Goal: Task Accomplishment & Management: Manage account settings

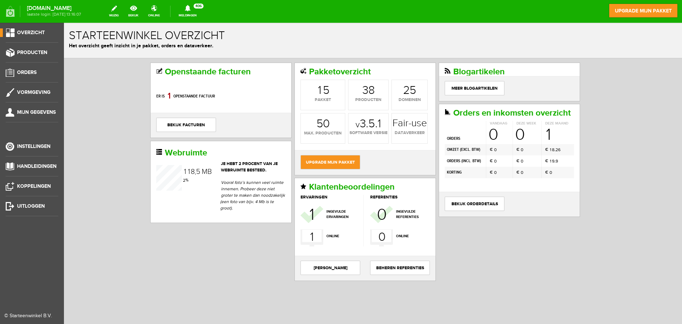
click at [34, 67] on ul "Overzicht Producten Orders Vormgeving Mijn gegevens Instellingen Handleidingen …" at bounding box center [32, 185] width 64 height 324
click at [34, 68] on link "Orders" at bounding box center [29, 72] width 58 height 9
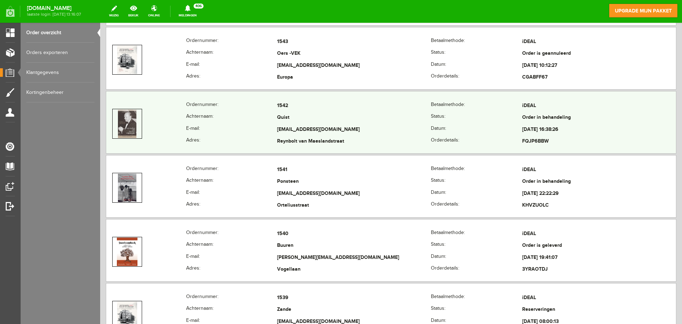
scroll to position [284, 0]
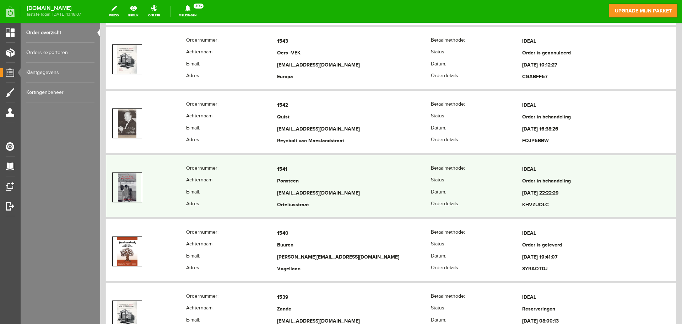
click at [297, 196] on td "[EMAIL_ADDRESS][DOMAIN_NAME]" at bounding box center [354, 193] width 154 height 12
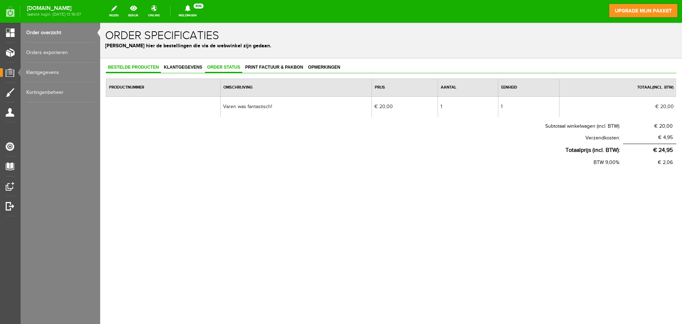
click at [235, 65] on span "Order status" at bounding box center [223, 67] width 37 height 5
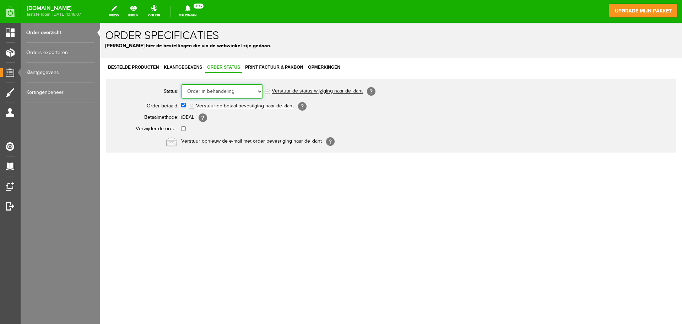
click at [241, 89] on select "Order niet afgerond Nieuw Order in behandeling Wacht op leverancier Wacht op be…" at bounding box center [222, 91] width 82 height 14
click at [181, 84] on select "Order niet afgerond Nieuw Order in behandeling Wacht op leverancier Wacht op be…" at bounding box center [222, 91] width 82 height 14
click at [53, 32] on link "Order overzicht" at bounding box center [60, 33] width 68 height 20
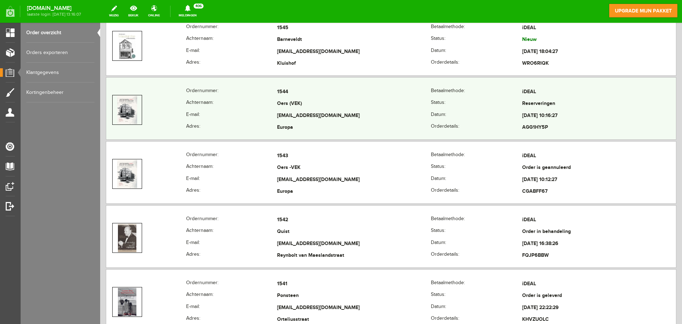
scroll to position [178, 0]
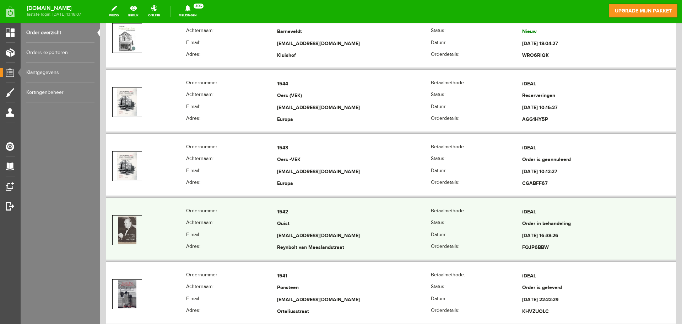
click at [217, 225] on th "Achternaam:" at bounding box center [231, 224] width 91 height 12
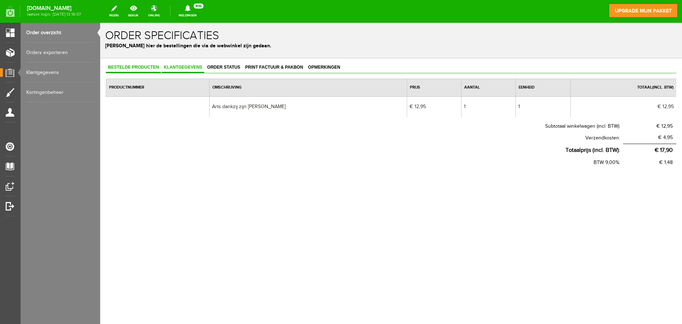
click at [195, 68] on span "Klantgegevens" at bounding box center [183, 67] width 43 height 5
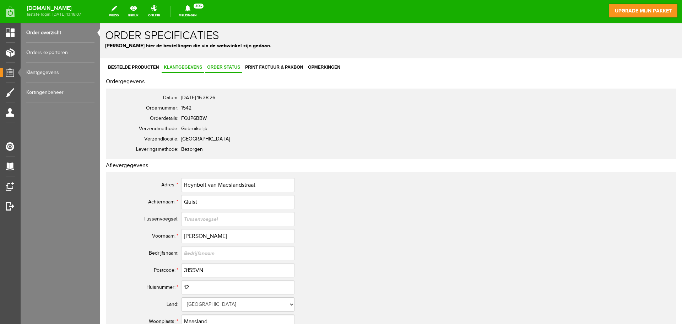
click at [220, 69] on span "Order status" at bounding box center [223, 67] width 37 height 5
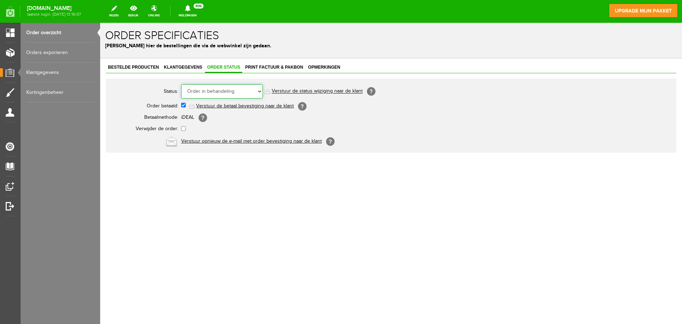
drag, startPoint x: 238, startPoint y: 89, endPoint x: 235, endPoint y: 95, distance: 6.4
click at [238, 89] on select "Order niet afgerond Nieuw Order in behandeling Wacht op leverancier Wacht op be…" at bounding box center [222, 91] width 82 height 14
click at [181, 84] on select "Order niet afgerond Nieuw Order in behandeling Wacht op leverancier Wacht op be…" at bounding box center [222, 91] width 82 height 14
click at [315, 90] on link "Verstuur de status wijziging naar de klant" at bounding box center [317, 91] width 91 height 6
click at [42, 27] on link "Order overzicht" at bounding box center [60, 33] width 68 height 20
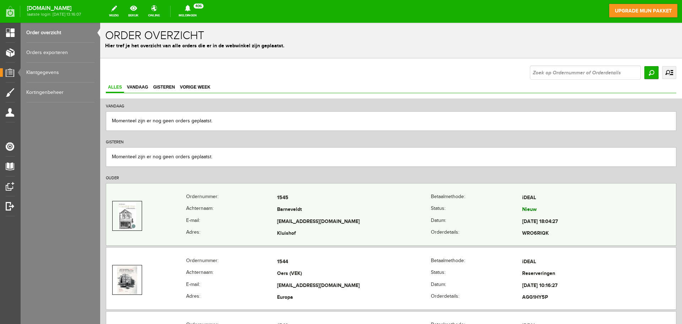
click at [223, 204] on th "Achternaam:" at bounding box center [231, 210] width 91 height 12
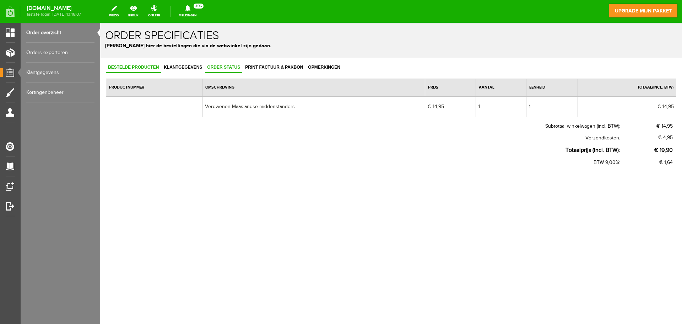
click at [212, 65] on span "Order status" at bounding box center [223, 67] width 37 height 5
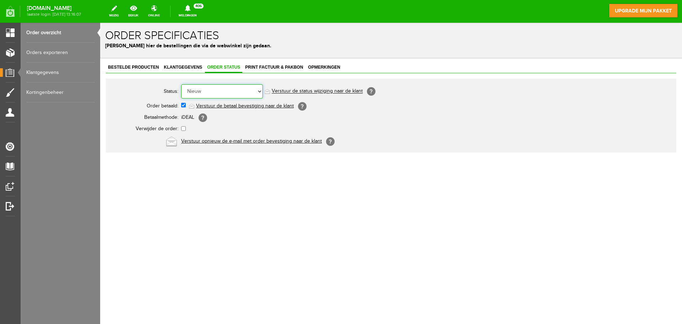
click at [233, 90] on select "Order niet afgerond Nieuw Order in behandeling Wacht op leverancier Wacht op be…" at bounding box center [222, 91] width 82 height 14
select select "2"
click at [181, 84] on select "Order niet afgerond Nieuw Order in behandeling Wacht op leverancier Wacht op be…" at bounding box center [222, 91] width 82 height 14
click at [285, 91] on link "Verstuur de status wijziging naar de klant" at bounding box center [317, 91] width 91 height 6
click at [43, 32] on link "Order overzicht" at bounding box center [60, 33] width 68 height 20
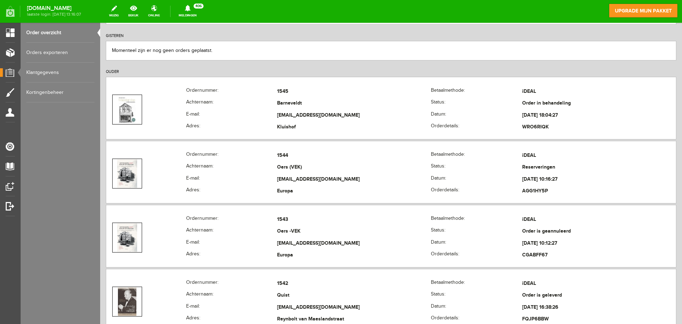
scroll to position [107, 0]
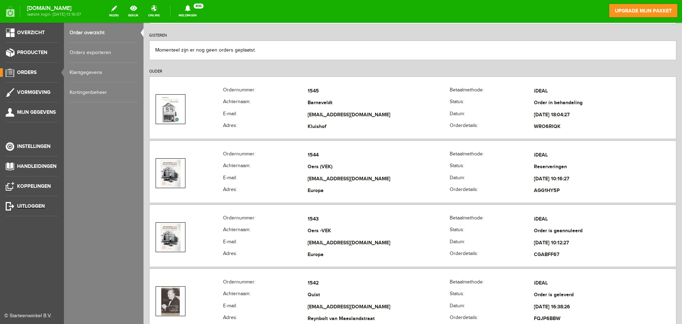
drag, startPoint x: 40, startPoint y: 203, endPoint x: 361, endPoint y: 25, distance: 366.9
click at [40, 203] on link "Uitloggen" at bounding box center [29, 206] width 58 height 9
